Goal: Navigation & Orientation: Understand site structure

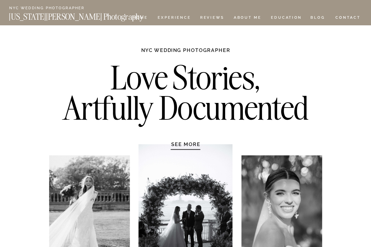
click at [141, 17] on nav "[US_STATE][PERSON_NAME] Photography" at bounding box center [86, 15] width 155 height 5
click at [137, 16] on nav "[US_STATE][PERSON_NAME] Photography" at bounding box center [86, 15] width 155 height 5
click at [143, 16] on nav "[US_STATE][PERSON_NAME] Photography" at bounding box center [86, 15] width 155 height 5
click at [169, 19] on nav "Experience" at bounding box center [173, 18] width 33 height 5
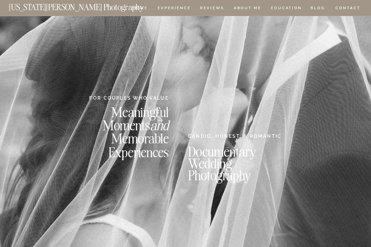
click at [177, 15] on div at bounding box center [185, 8] width 371 height 16
click at [285, 9] on nav "EDUCATION" at bounding box center [286, 8] width 33 height 5
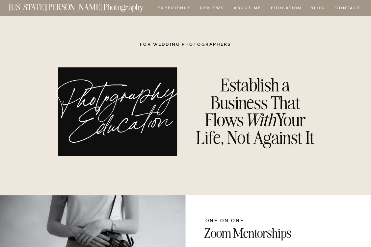
click at [141, 9] on nav "HOME" at bounding box center [140, 8] width 18 height 5
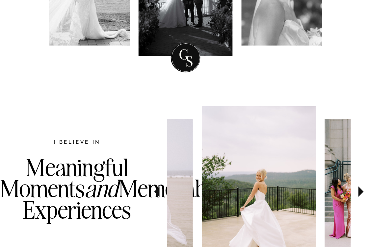
scroll to position [66, 0]
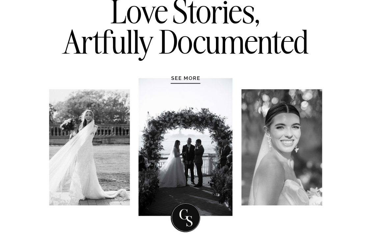
click at [188, 81] on h1 "SEE MORE" at bounding box center [185, 78] width 59 height 6
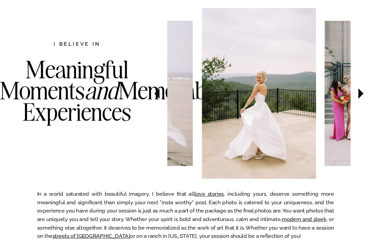
scroll to position [324, 0]
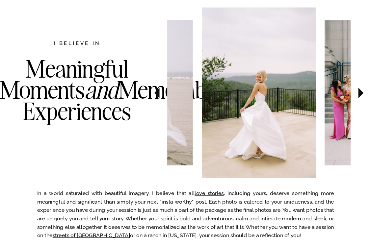
click at [358, 93] on icon at bounding box center [360, 93] width 5 height 10
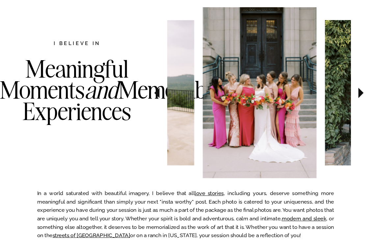
click at [358, 93] on icon at bounding box center [360, 93] width 5 height 10
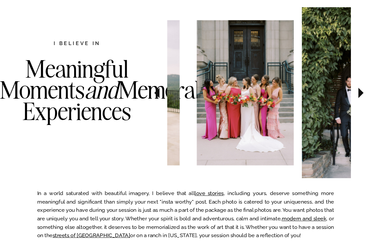
click at [358, 93] on icon at bounding box center [360, 93] width 5 height 10
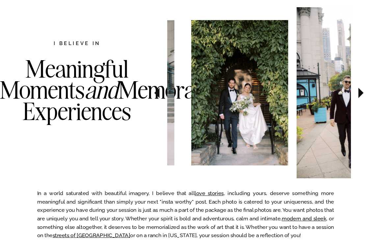
click at [358, 93] on icon at bounding box center [360, 93] width 5 height 10
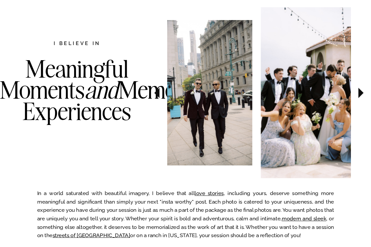
click at [358, 93] on icon at bounding box center [360, 93] width 5 height 10
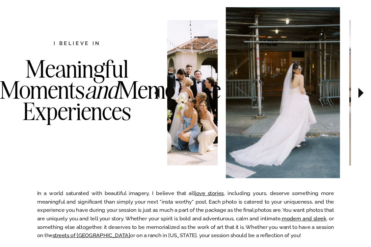
click at [358, 93] on icon at bounding box center [360, 93] width 5 height 10
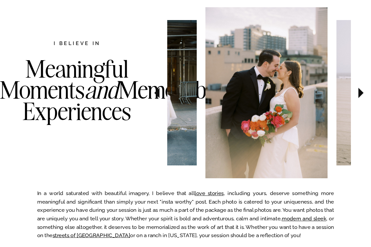
click at [358, 93] on icon at bounding box center [360, 93] width 5 height 10
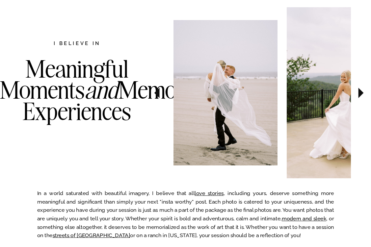
click at [358, 93] on icon at bounding box center [360, 93] width 5 height 10
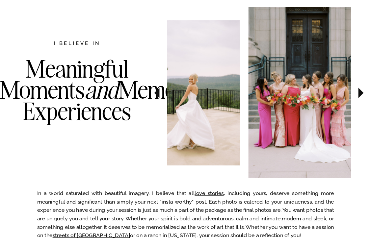
click at [358, 93] on icon at bounding box center [360, 93] width 5 height 10
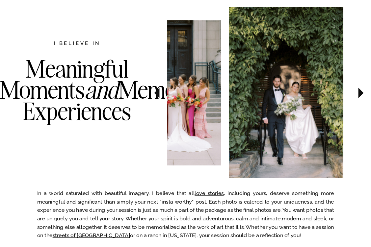
click at [358, 93] on icon at bounding box center [360, 93] width 5 height 10
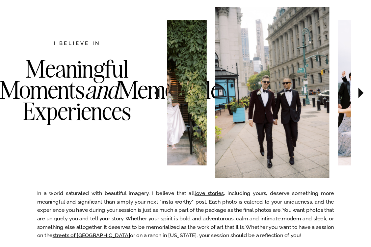
click at [358, 93] on icon at bounding box center [360, 93] width 5 height 10
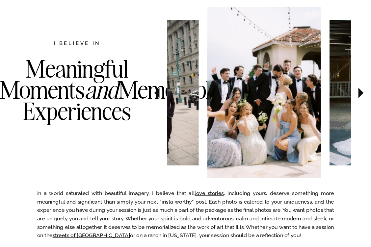
click at [358, 93] on icon at bounding box center [360, 93] width 5 height 10
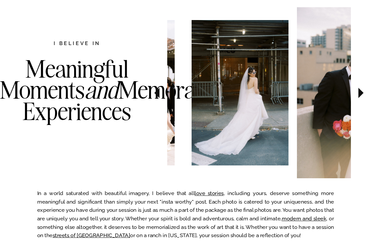
click at [358, 93] on icon at bounding box center [360, 93] width 5 height 10
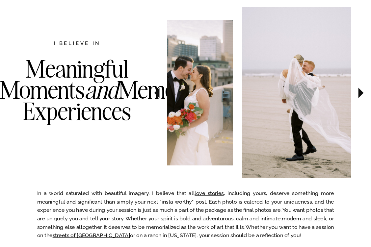
click at [358, 93] on icon at bounding box center [360, 93] width 5 height 10
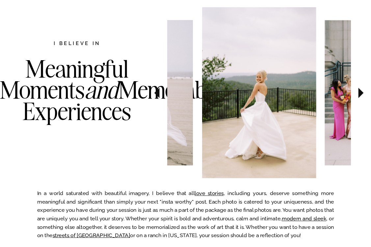
click at [358, 93] on icon at bounding box center [360, 93] width 5 height 10
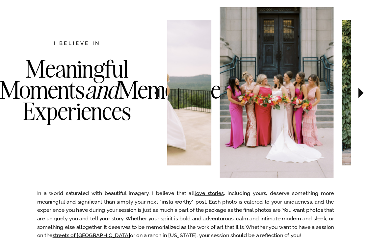
click at [358, 93] on icon at bounding box center [360, 93] width 5 height 10
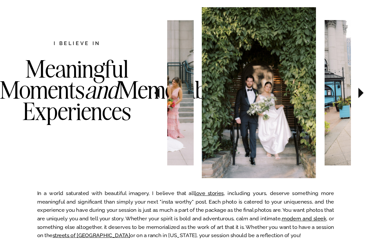
click at [358, 93] on icon at bounding box center [360, 93] width 5 height 10
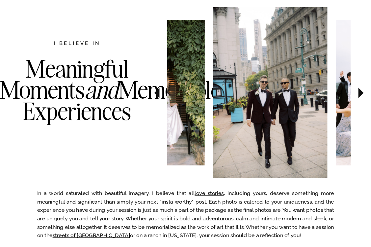
click at [358, 93] on icon at bounding box center [360, 93] width 5 height 10
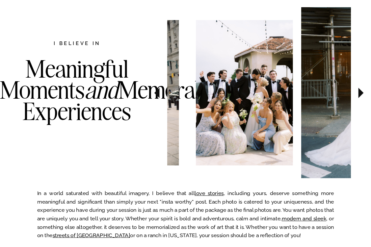
click at [358, 93] on icon at bounding box center [360, 93] width 5 height 10
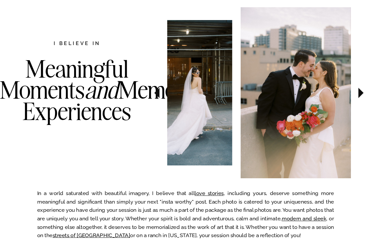
click at [358, 93] on icon at bounding box center [360, 93] width 5 height 10
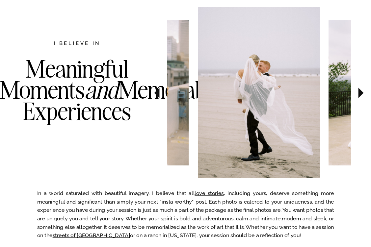
click at [358, 93] on icon at bounding box center [360, 93] width 5 height 10
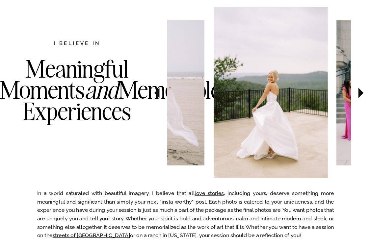
click at [358, 93] on icon at bounding box center [360, 93] width 5 height 10
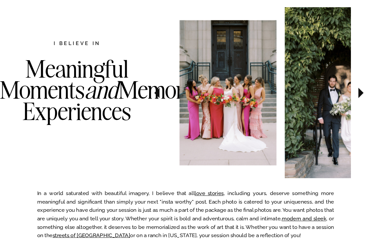
click at [358, 93] on icon at bounding box center [360, 93] width 5 height 10
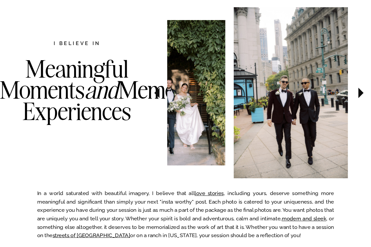
click at [358, 93] on icon at bounding box center [360, 93] width 5 height 10
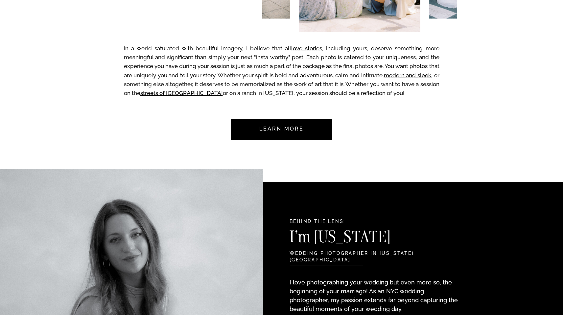
scroll to position [0, 0]
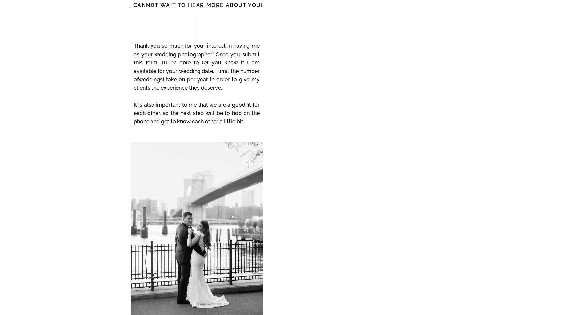
scroll to position [2861, 0]
